Goal: Task Accomplishment & Management: Manage account settings

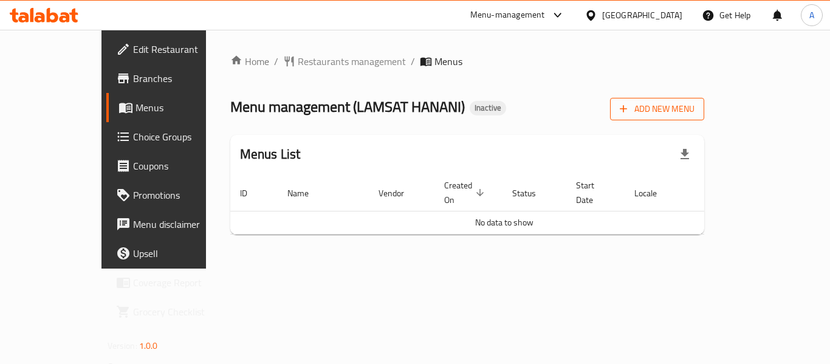
click at [695, 106] on span "Add New Menu" at bounding box center [657, 108] width 75 height 15
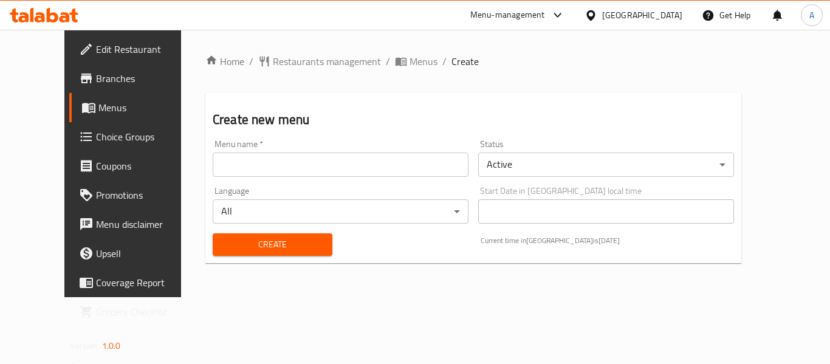
click at [356, 153] on input "text" at bounding box center [341, 165] width 256 height 24
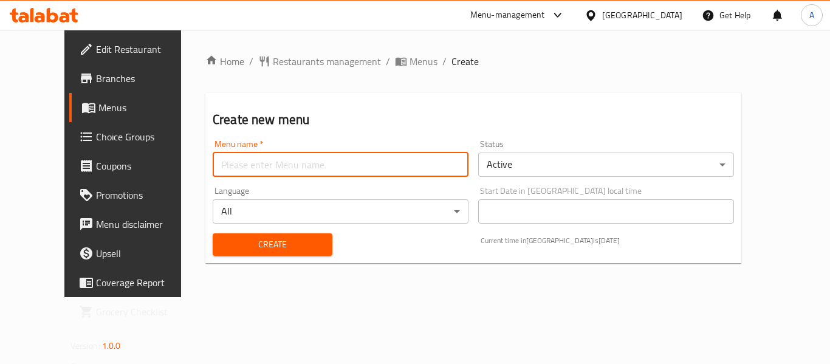
type input "neww"
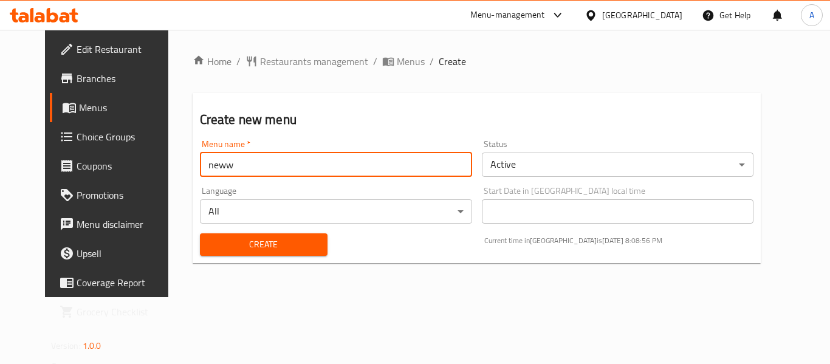
click at [210, 240] on span "Create" at bounding box center [264, 244] width 108 height 15
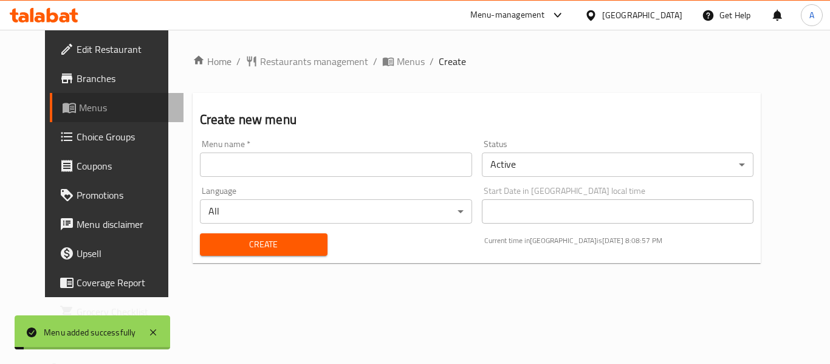
click at [72, 119] on link "Menus" at bounding box center [117, 107] width 134 height 29
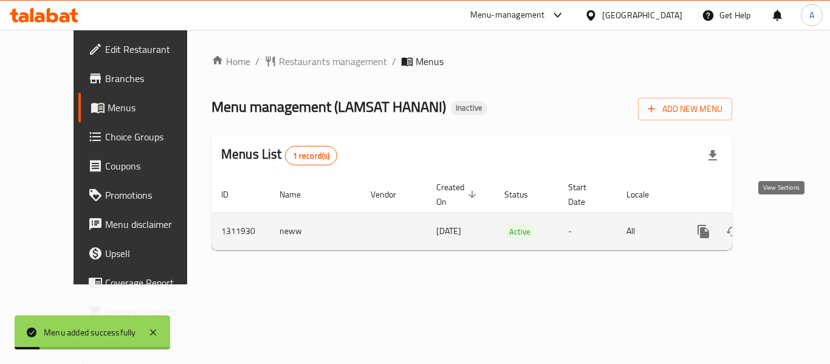
click at [785, 224] on icon "enhanced table" at bounding box center [791, 231] width 15 height 15
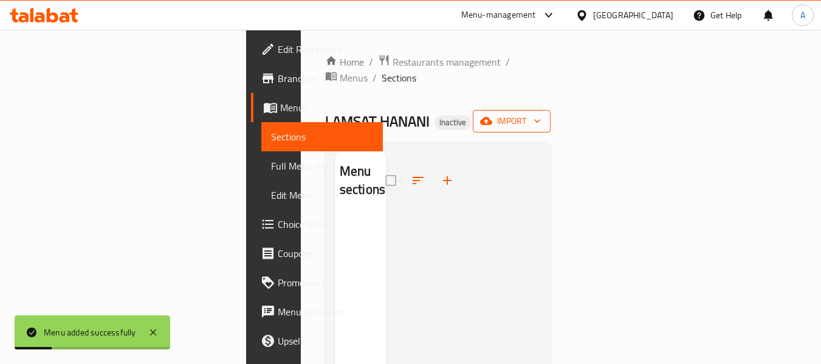
click at [551, 123] on div "Home / Restaurants management / Menus / Sections LAMSAT HANANI Inactive import …" at bounding box center [438, 290] width 226 height 472
click at [541, 114] on span "import" at bounding box center [512, 121] width 58 height 15
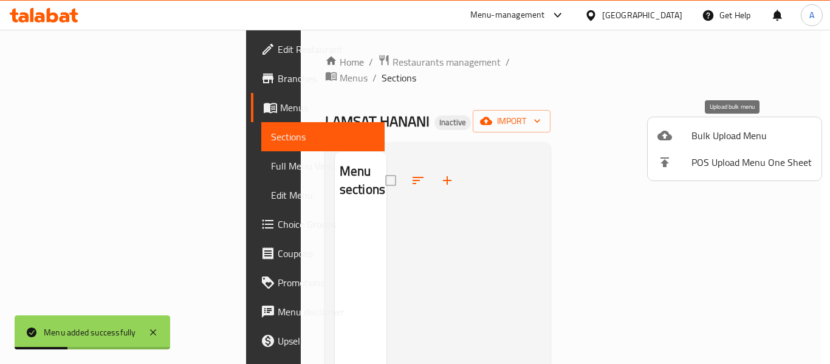
click at [692, 132] on span "Bulk Upload Menu" at bounding box center [752, 135] width 120 height 15
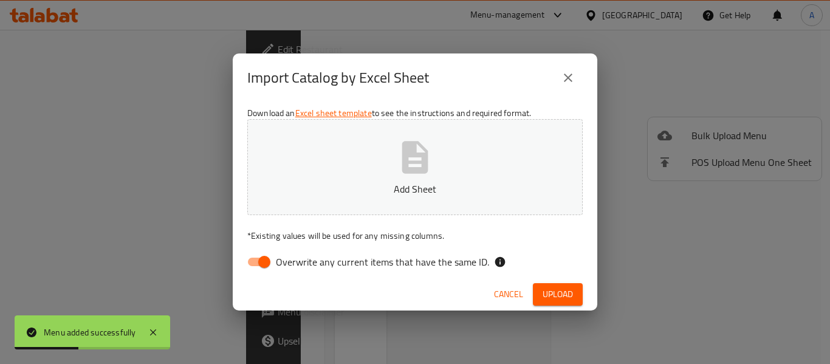
click at [388, 255] on span "Overwrite any current items that have the same ID." at bounding box center [382, 262] width 213 height 15
click at [299, 255] on input "Overwrite any current items that have the same ID." at bounding box center [264, 261] width 69 height 23
checkbox input "false"
click at [387, 187] on p "Add Sheet" at bounding box center [415, 189] width 298 height 15
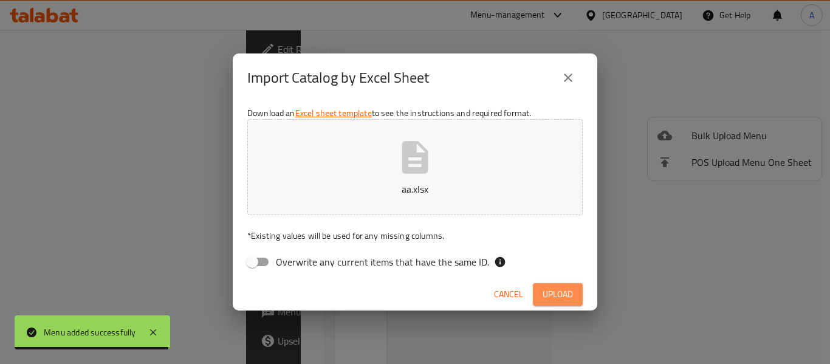
click at [563, 292] on span "Upload" at bounding box center [558, 294] width 30 height 15
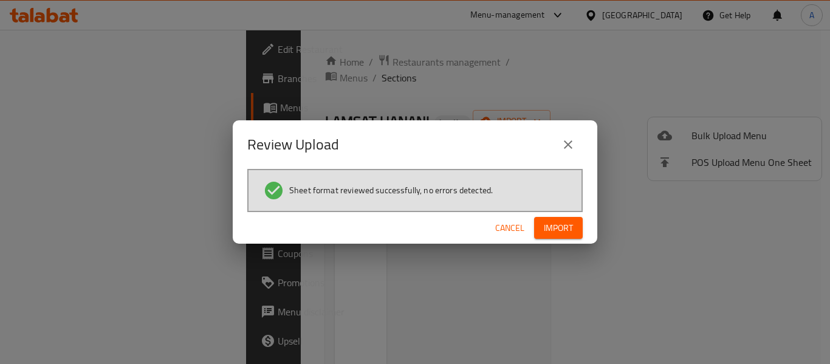
click at [591, 214] on div "Cancel Import" at bounding box center [415, 228] width 365 height 32
click at [570, 230] on span "Import" at bounding box center [558, 228] width 29 height 15
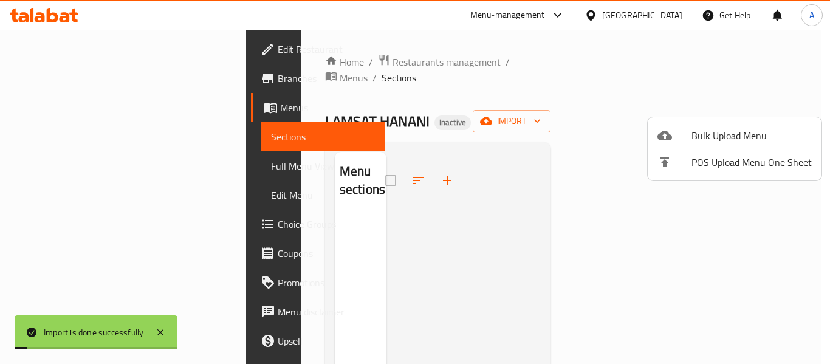
click at [12, 158] on div at bounding box center [415, 182] width 830 height 364
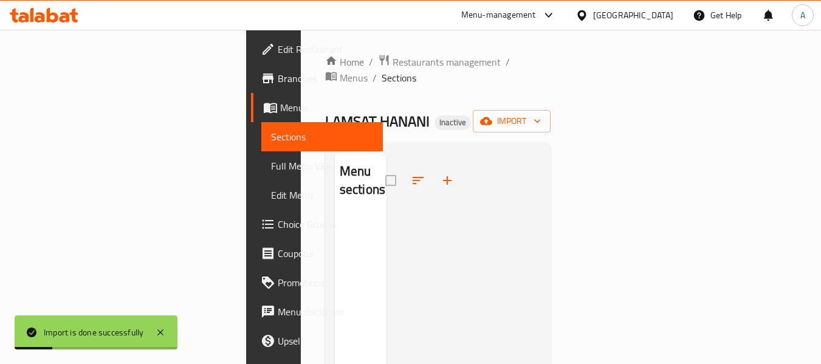
drag, startPoint x: 21, startPoint y: 161, endPoint x: 56, endPoint y: 164, distance: 35.4
click at [261, 161] on link "Full Menu View" at bounding box center [322, 165] width 122 height 29
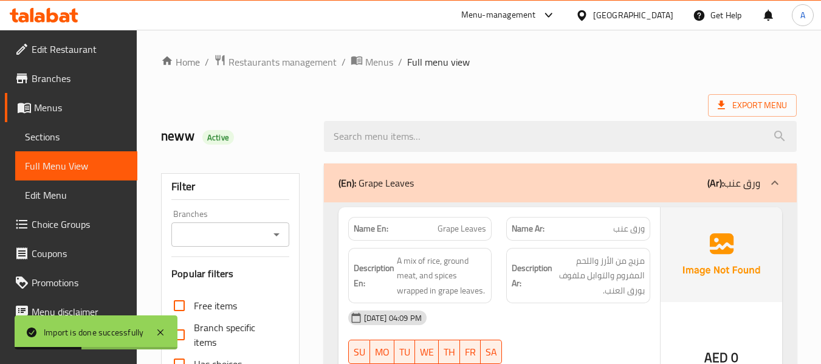
scroll to position [243, 0]
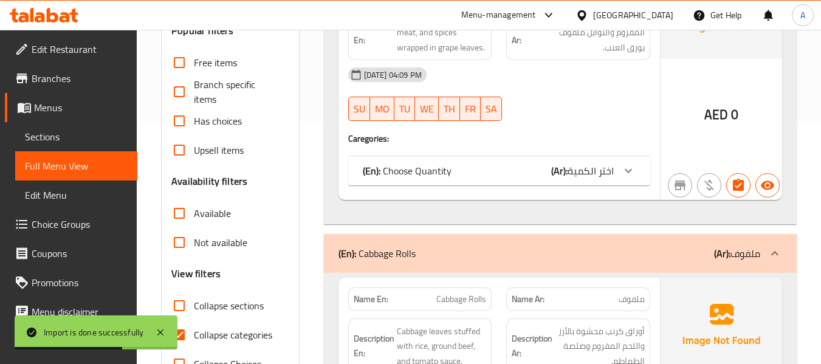
click at [225, 339] on span "Collapse categories" at bounding box center [233, 335] width 78 height 15
click at [194, 339] on input "Collapse categories" at bounding box center [179, 334] width 29 height 29
checkbox input "false"
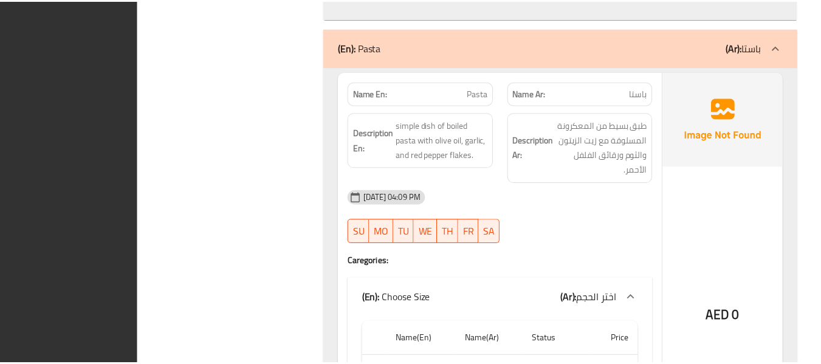
scroll to position [2598, 0]
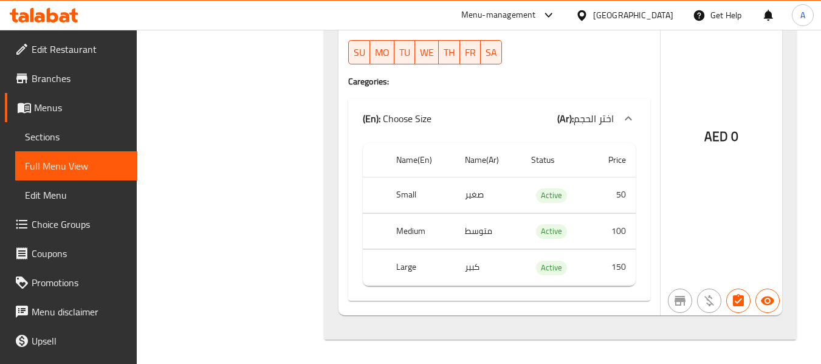
click at [51, 83] on span "Branches" at bounding box center [80, 78] width 96 height 15
